Goal: Information Seeking & Learning: Find specific page/section

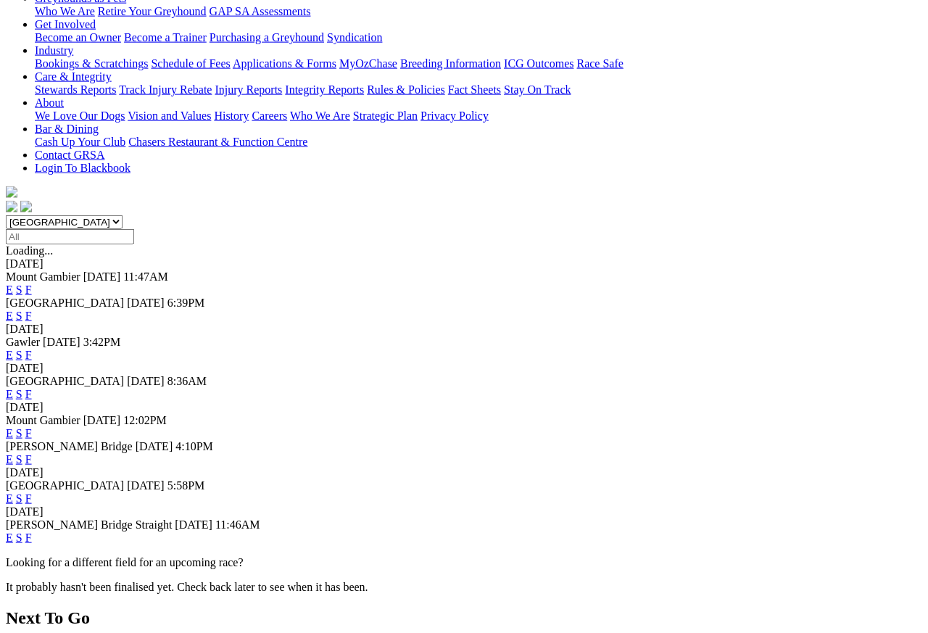
scroll to position [265, 0]
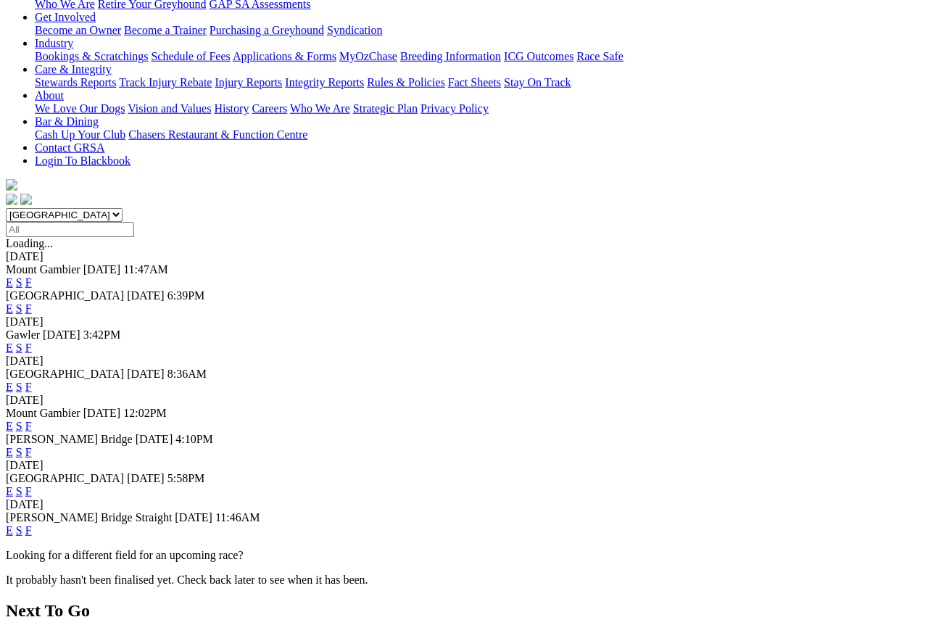
click at [32, 485] on link "F" at bounding box center [28, 491] width 7 height 12
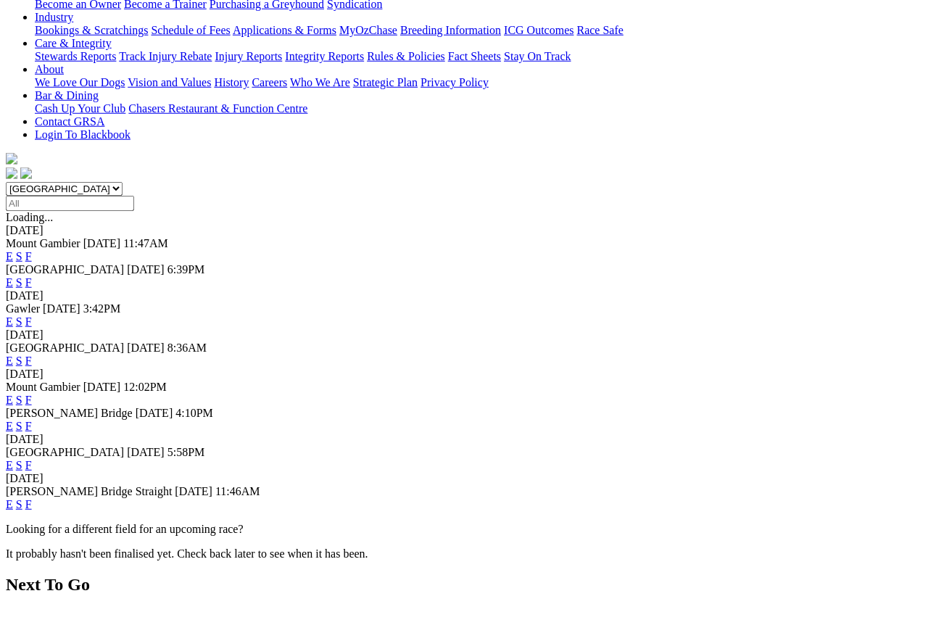
scroll to position [292, 0]
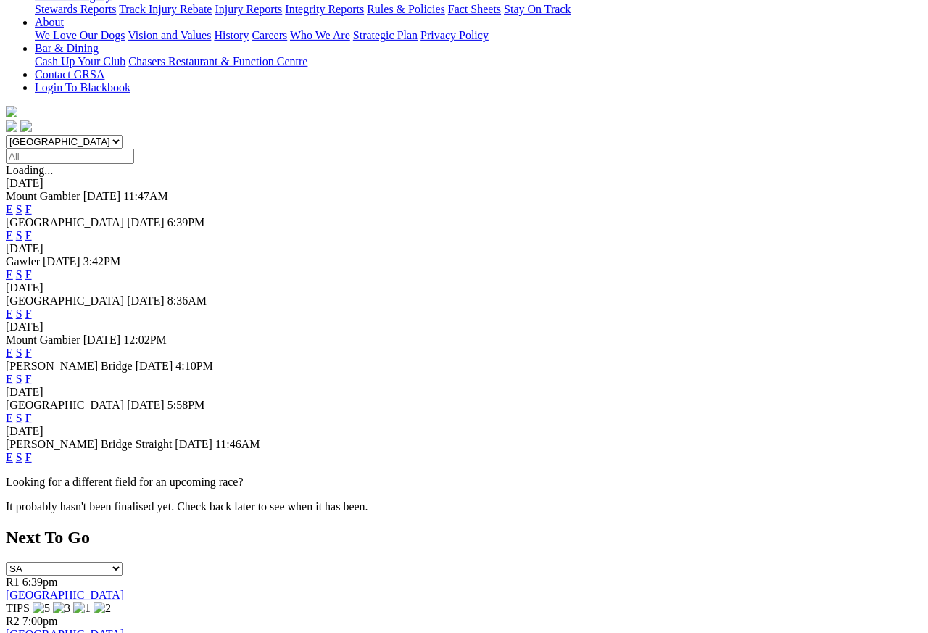
scroll to position [345, 0]
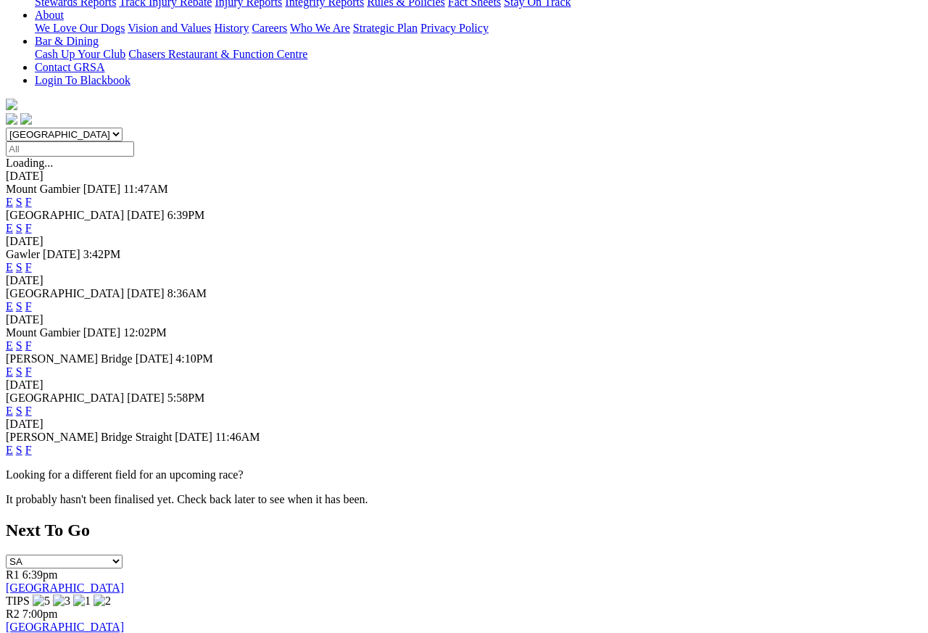
click at [32, 456] on link "F" at bounding box center [28, 450] width 7 height 12
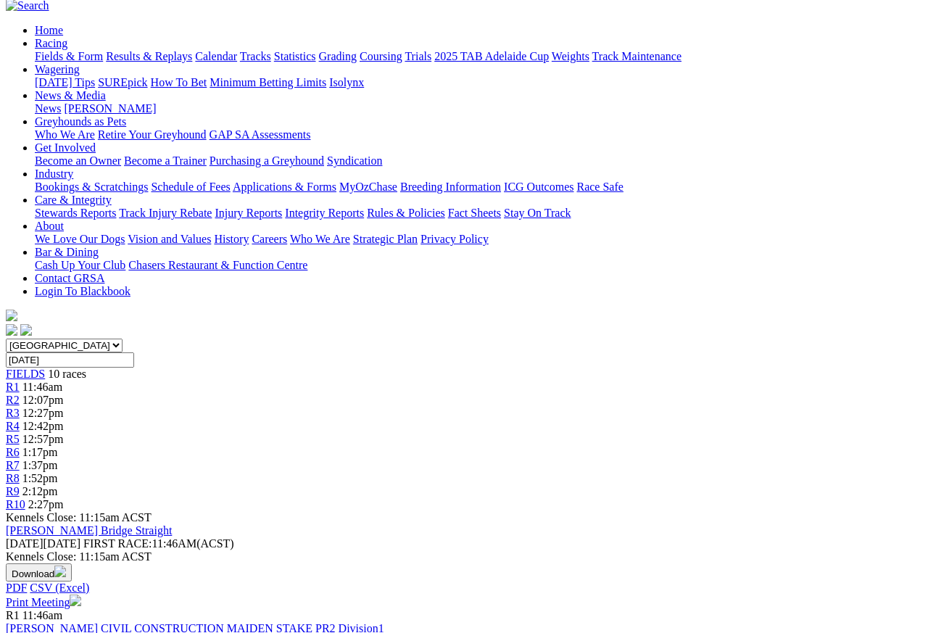
scroll to position [132, 0]
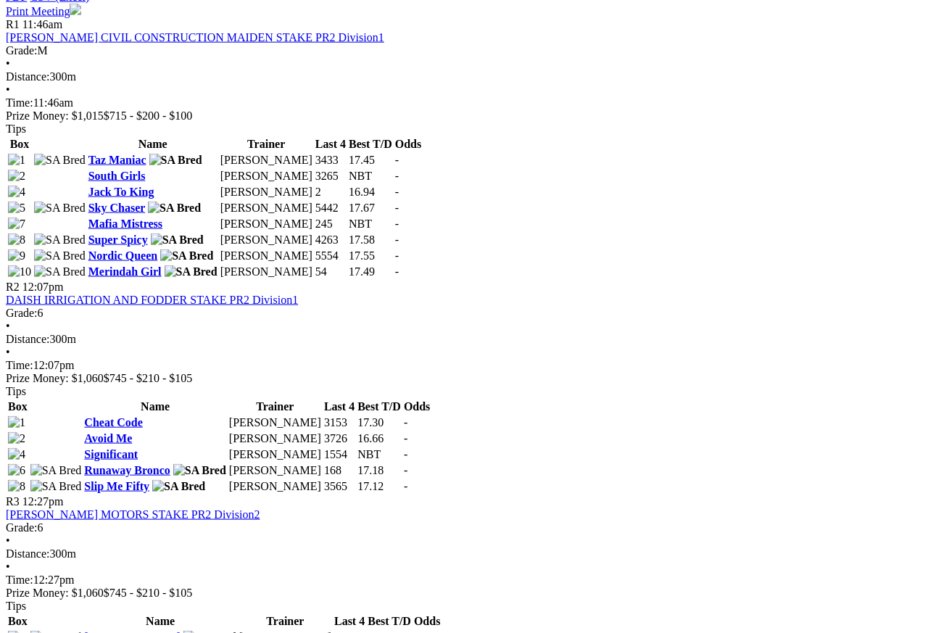
scroll to position [720, 0]
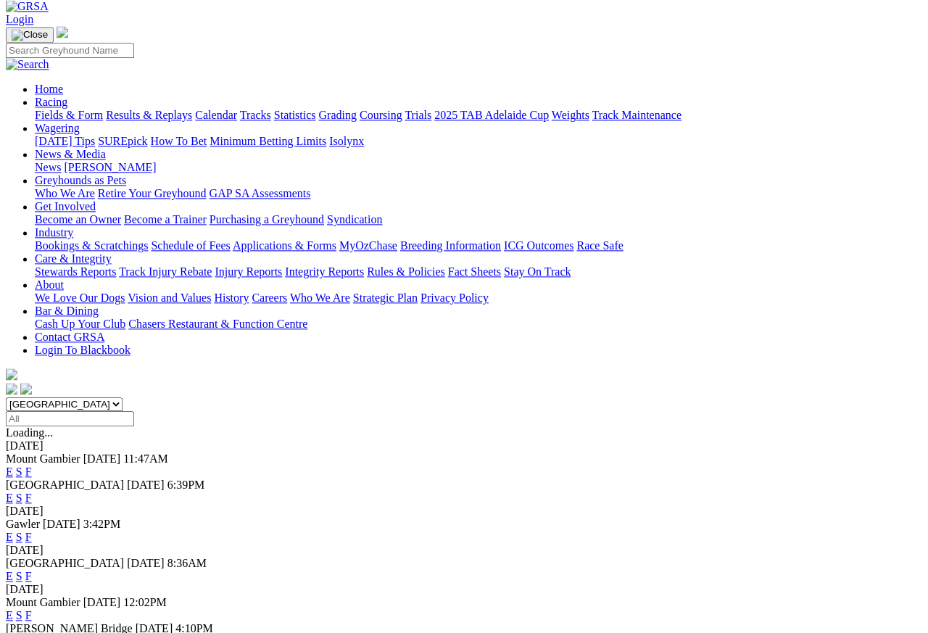
scroll to position [75, 0]
click at [32, 491] on link "F" at bounding box center [28, 497] width 7 height 12
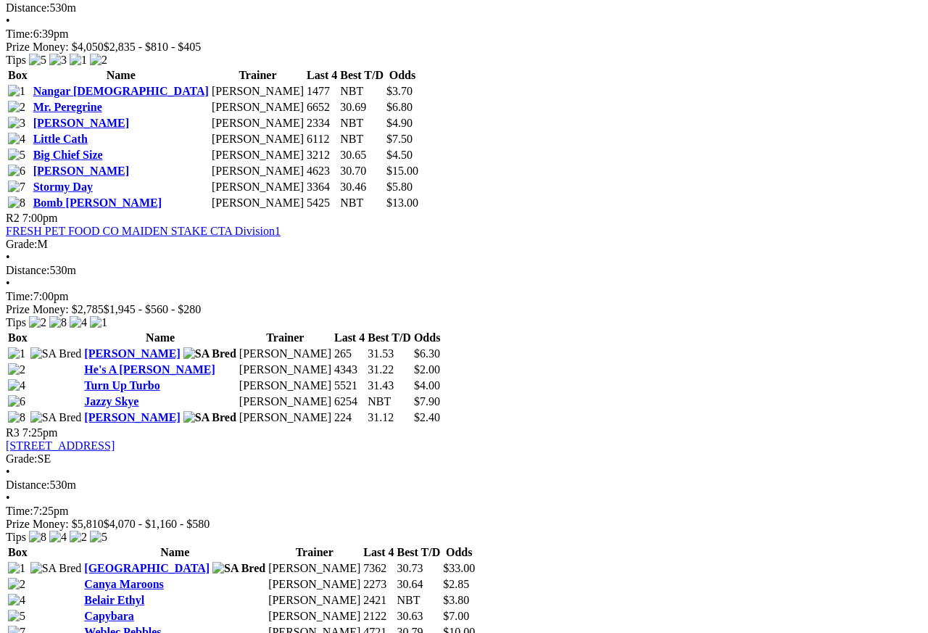
scroll to position [819, 0]
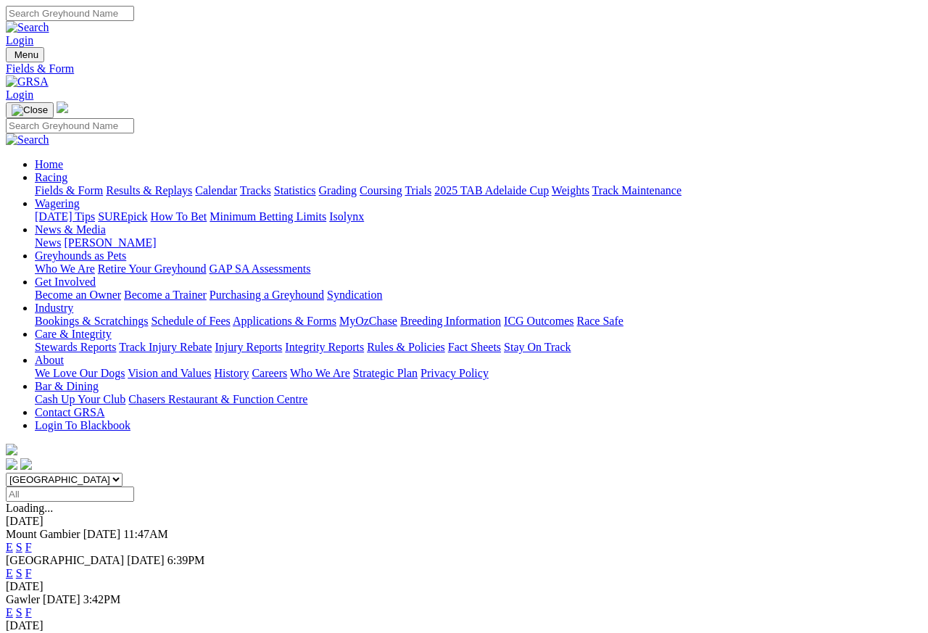
scroll to position [7, 0]
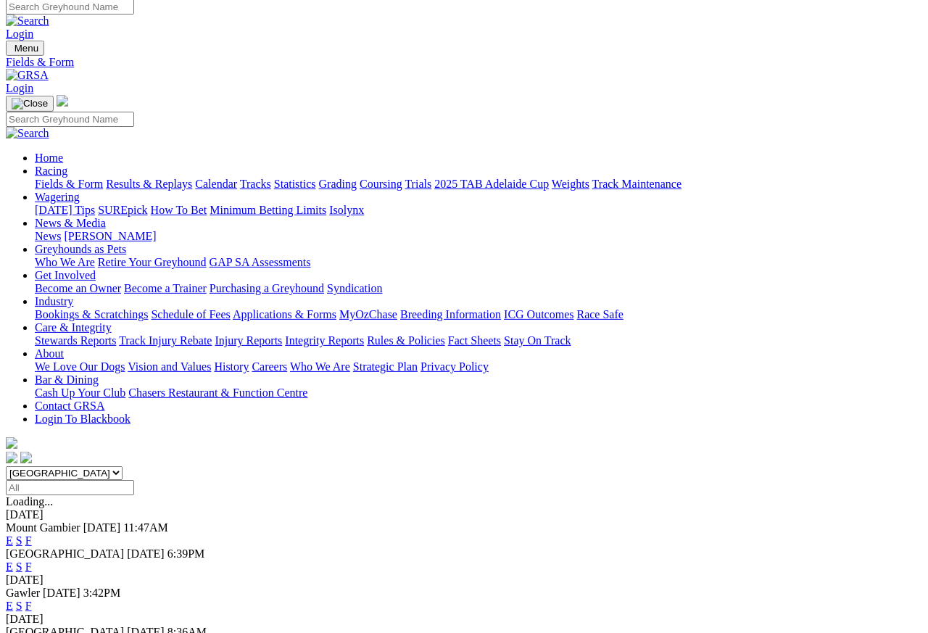
click at [112, 321] on link "Care & Integrity" at bounding box center [73, 327] width 77 height 12
click at [364, 334] on link "Integrity Reports" at bounding box center [324, 340] width 79 height 12
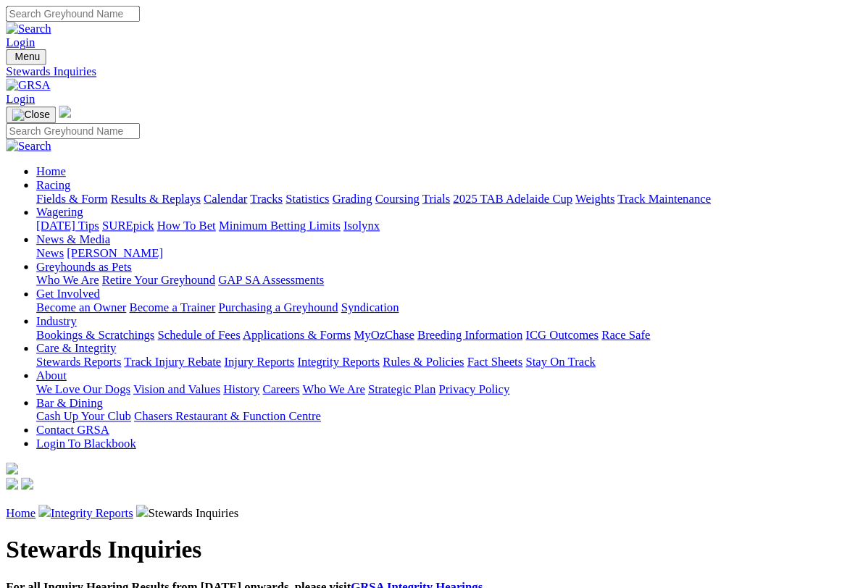
scroll to position [2, 0]
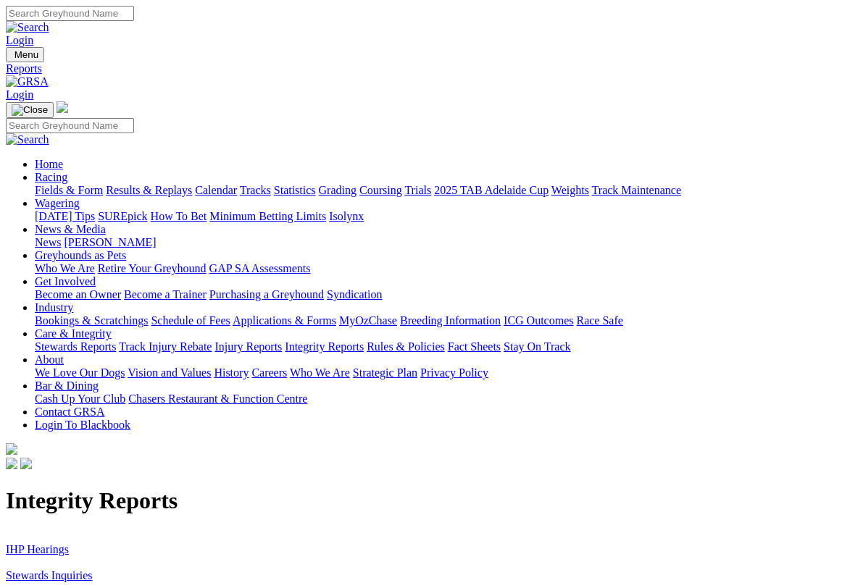
scroll to position [2, 0]
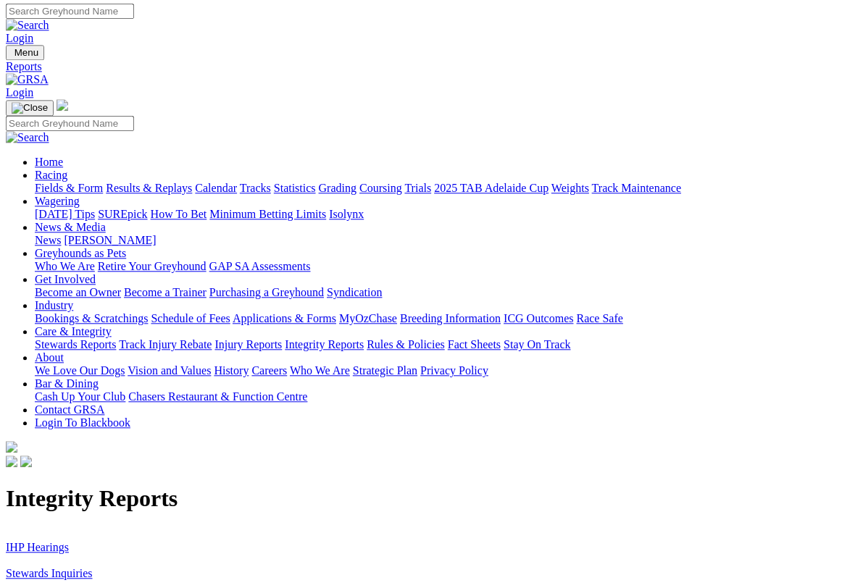
click at [50, 541] on link "IHP Hearings" at bounding box center [37, 547] width 63 height 12
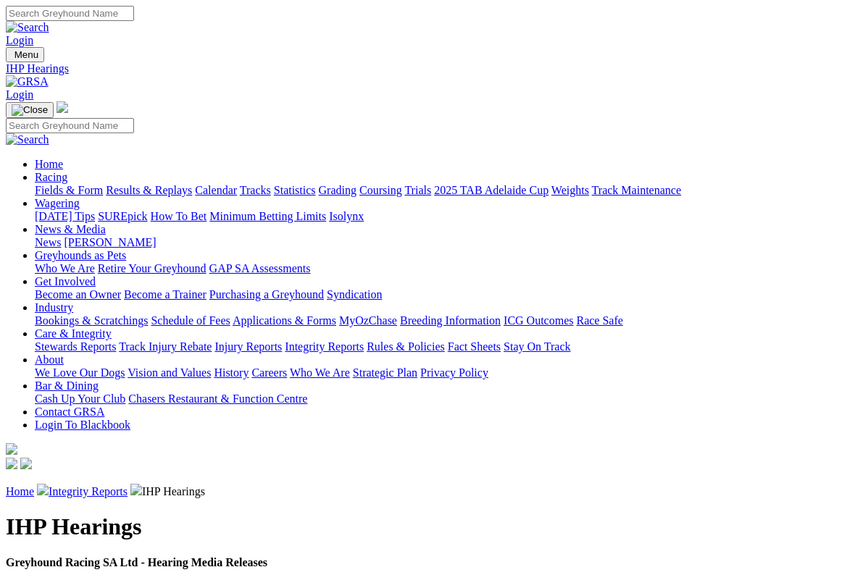
scroll to position [2, 0]
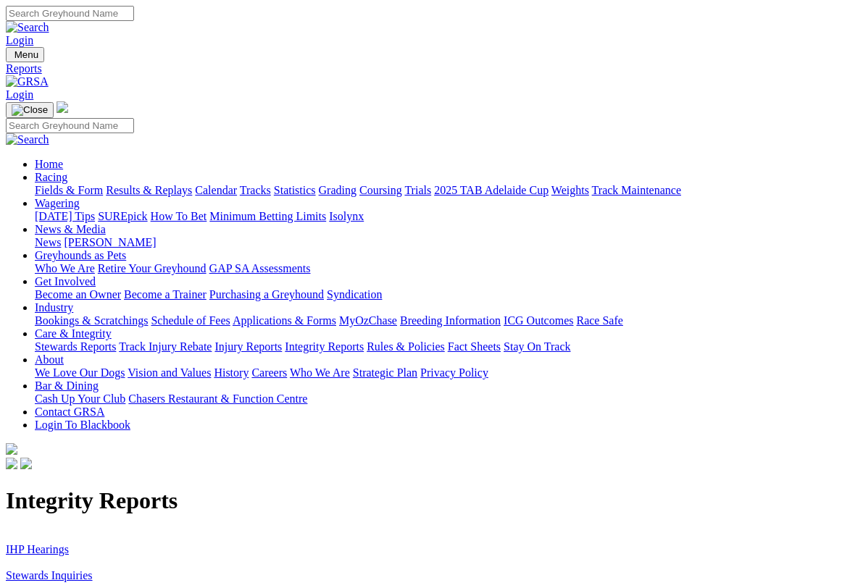
scroll to position [2, 0]
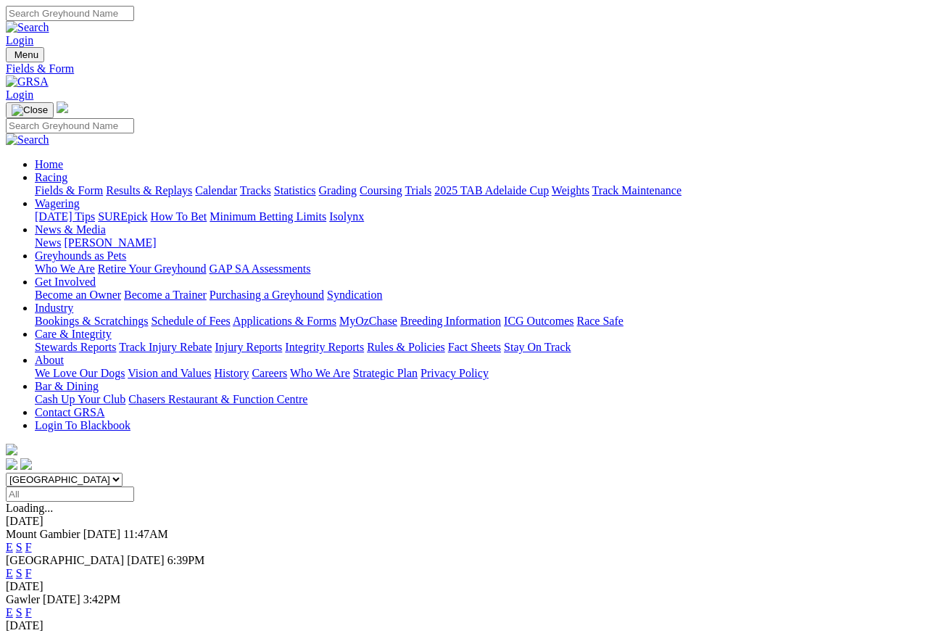
scroll to position [7, 0]
